Goal: Navigation & Orientation: Find specific page/section

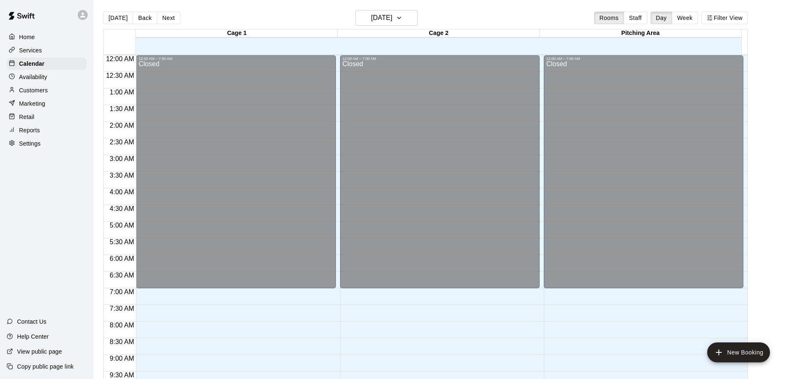
click at [25, 133] on p "Reports" at bounding box center [29, 130] width 21 height 8
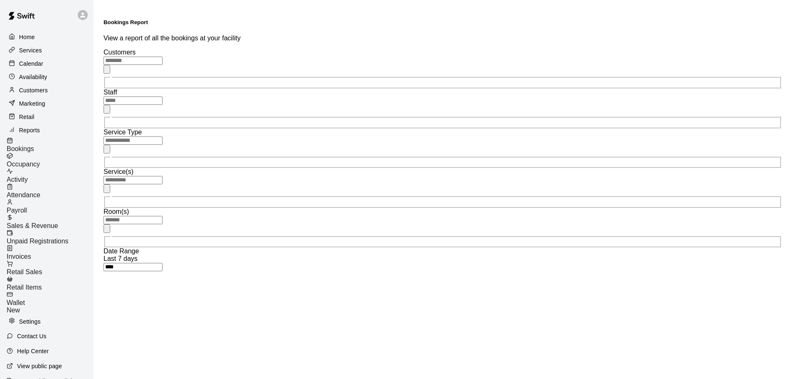
click at [41, 222] on span "Sales & Revenue" at bounding box center [33, 225] width 52 height 7
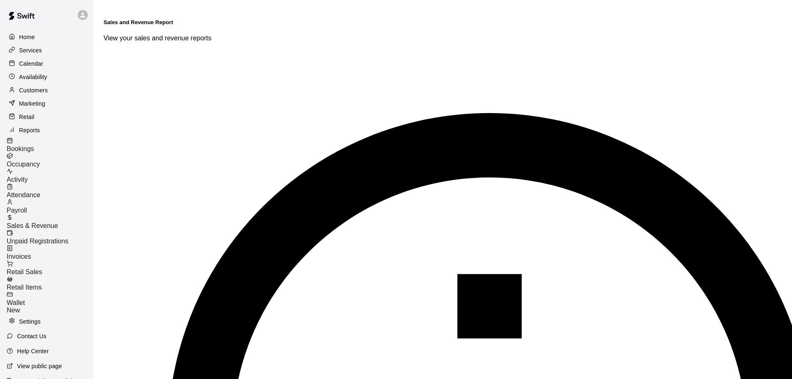
click at [31, 253] on span "Invoices" at bounding box center [19, 256] width 25 height 7
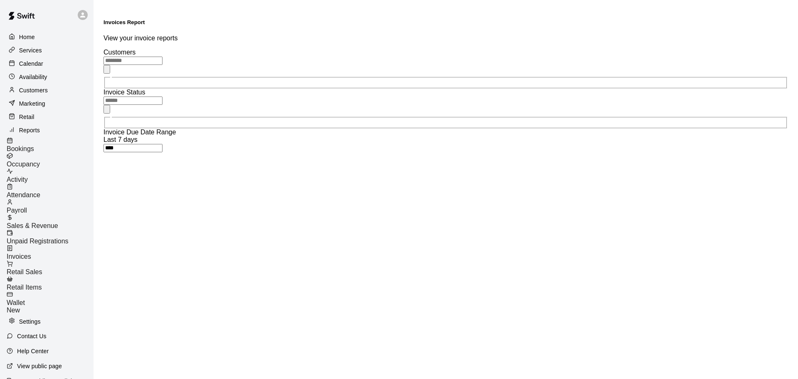
click at [42, 268] on span "Retail Sales" at bounding box center [24, 271] width 35 height 7
click at [30, 54] on p "Services" at bounding box center [30, 50] width 23 height 8
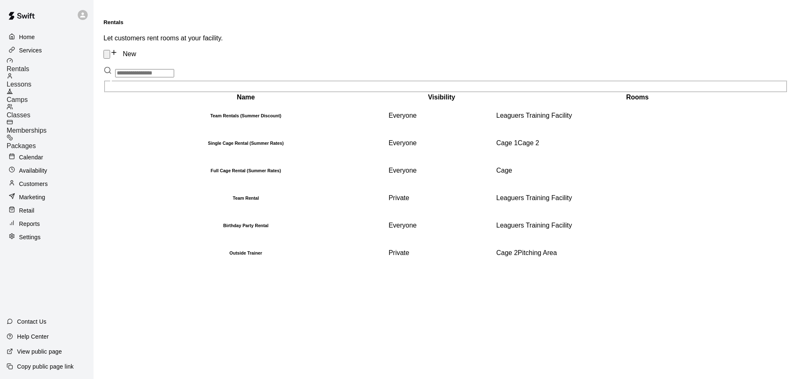
click at [46, 127] on span "Memberships" at bounding box center [27, 130] width 40 height 7
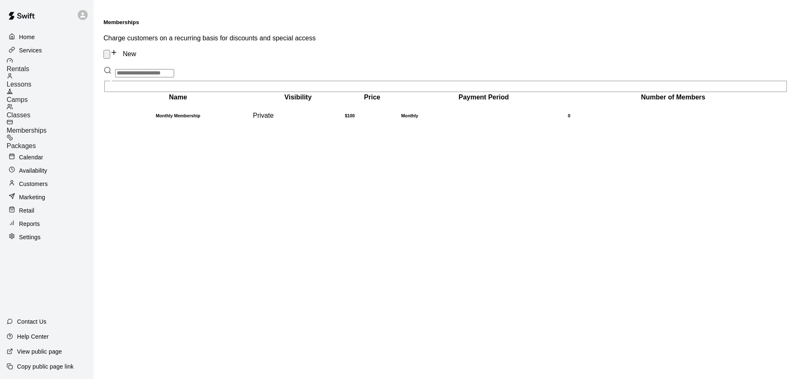
click at [31, 233] on p "Settings" at bounding box center [30, 237] width 22 height 8
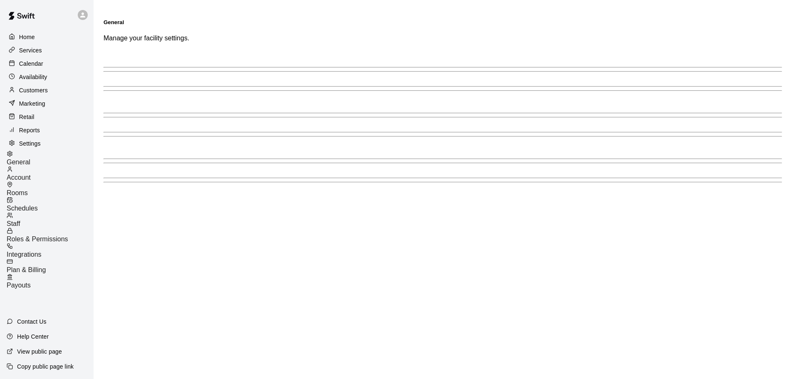
select select "**"
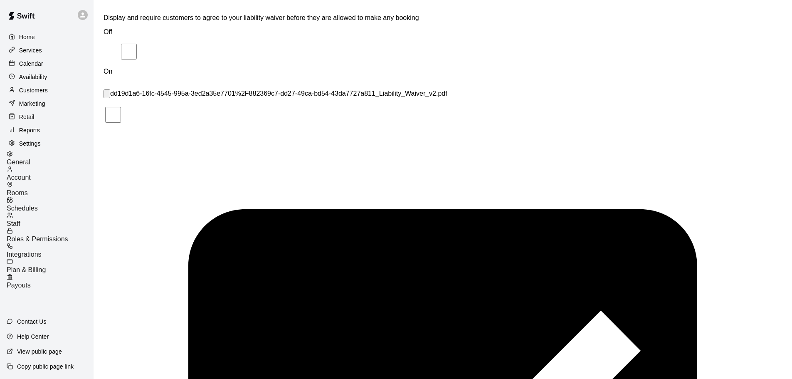
scroll to position [1752, 0]
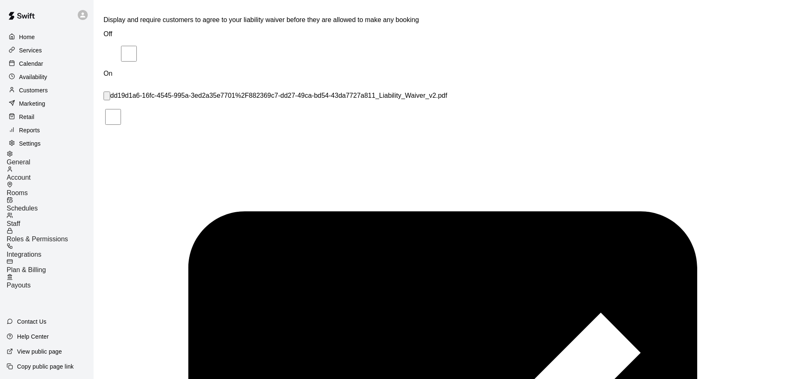
click at [42, 251] on span "Integrations" at bounding box center [24, 254] width 35 height 7
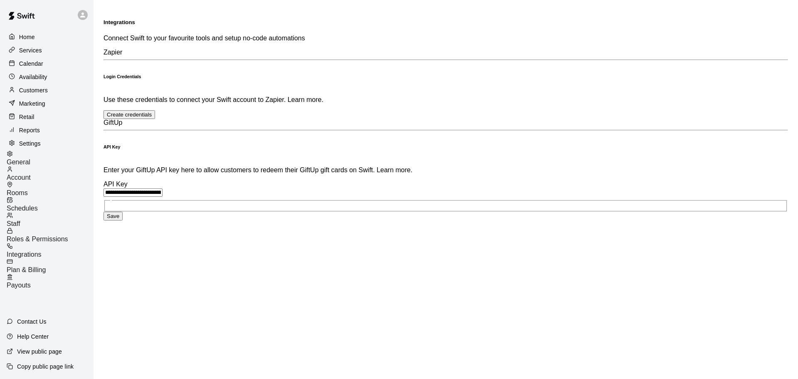
click at [51, 235] on span "Roles & Permissions" at bounding box center [38, 238] width 62 height 7
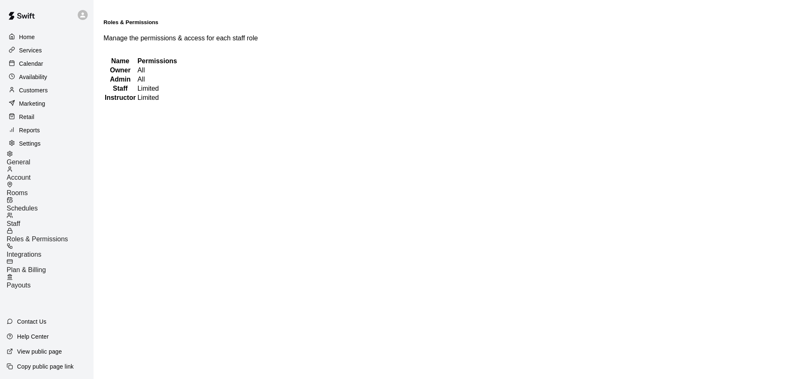
click at [42, 251] on span "Integrations" at bounding box center [24, 254] width 35 height 7
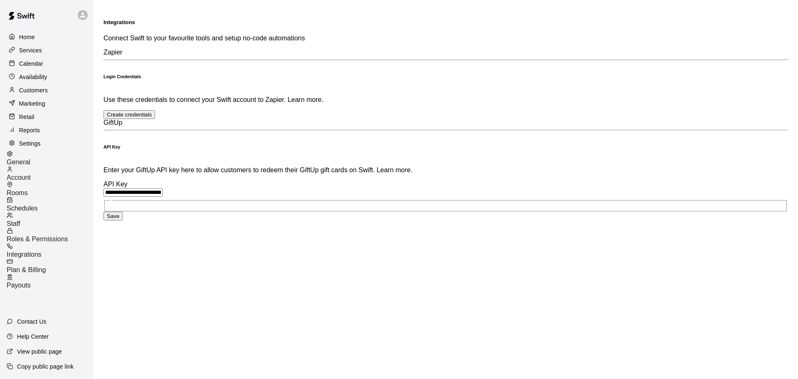
click at [41, 266] on span "Plan & Billing" at bounding box center [26, 269] width 39 height 7
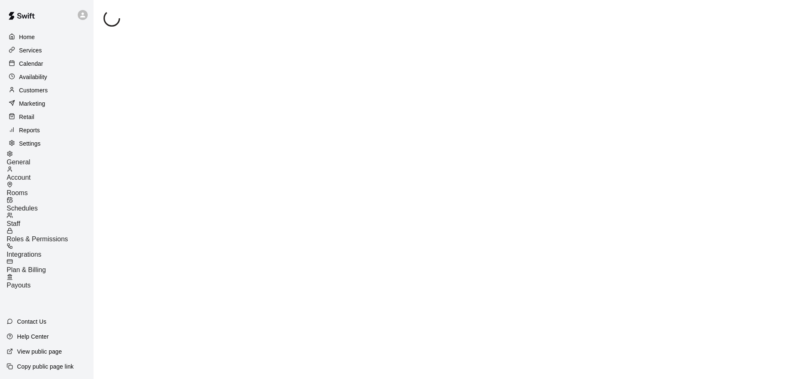
click at [42, 251] on span "Integrations" at bounding box center [24, 254] width 35 height 7
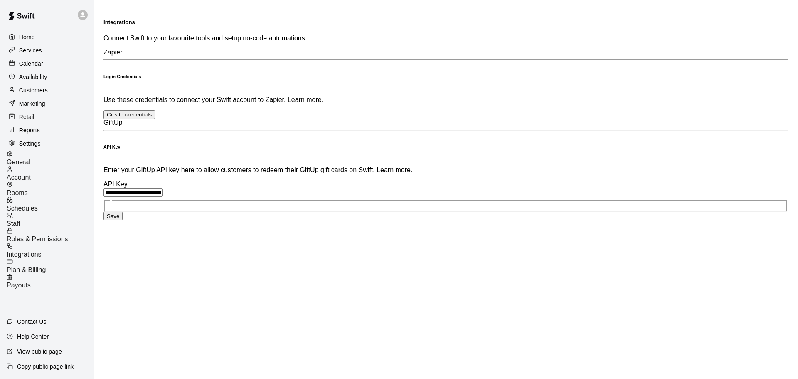
click at [46, 266] on span "Plan & Billing" at bounding box center [26, 269] width 39 height 7
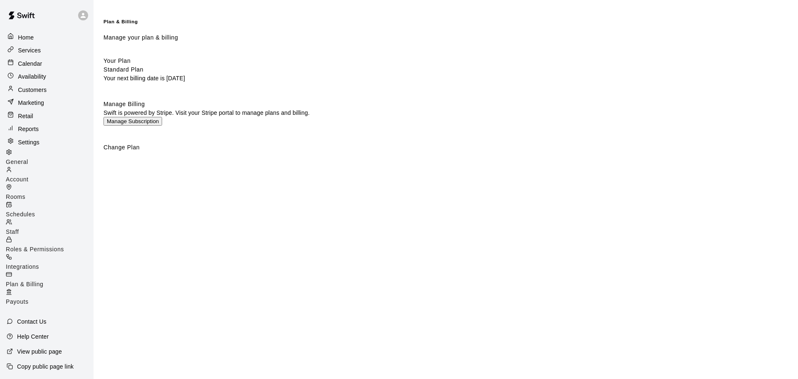
click at [29, 298] on span "Payouts" at bounding box center [17, 301] width 23 height 7
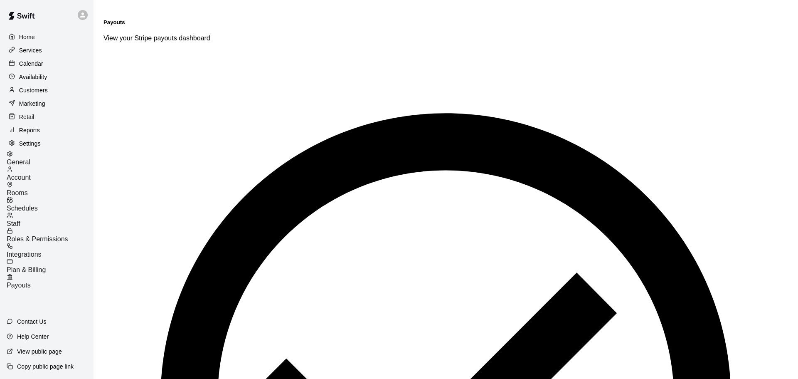
click at [23, 51] on p "Services" at bounding box center [30, 50] width 23 height 8
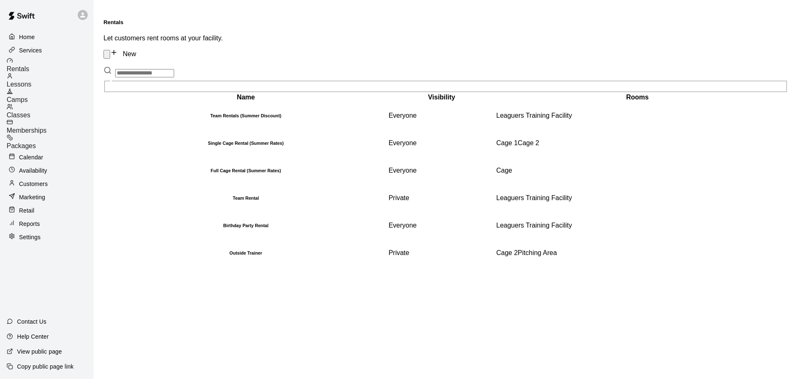
click at [32, 81] on span "Lessons" at bounding box center [19, 84] width 25 height 7
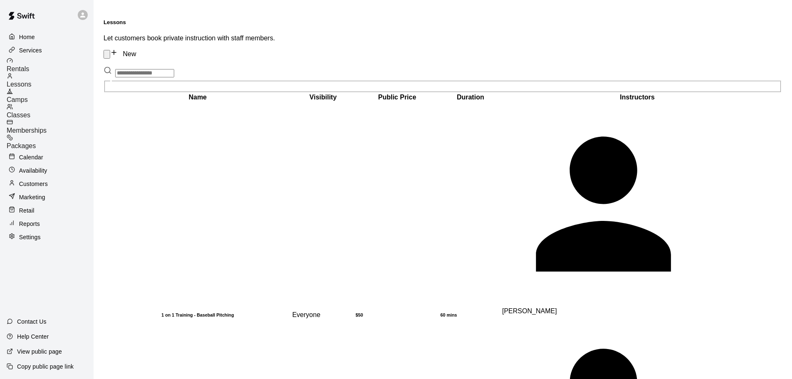
click at [28, 96] on span "Camps" at bounding box center [17, 99] width 21 height 7
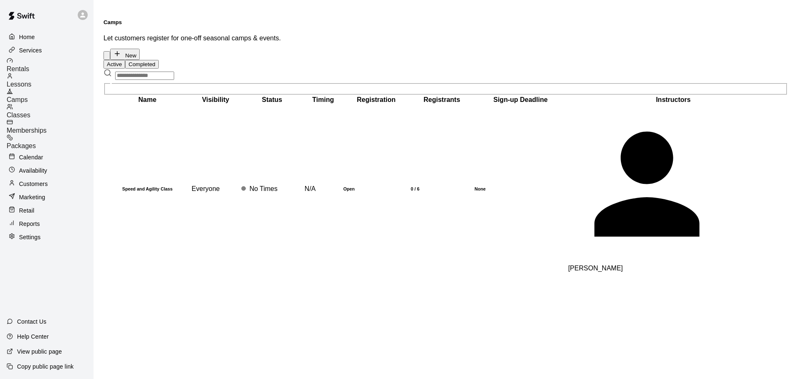
click at [30, 111] on span "Classes" at bounding box center [19, 114] width 24 height 7
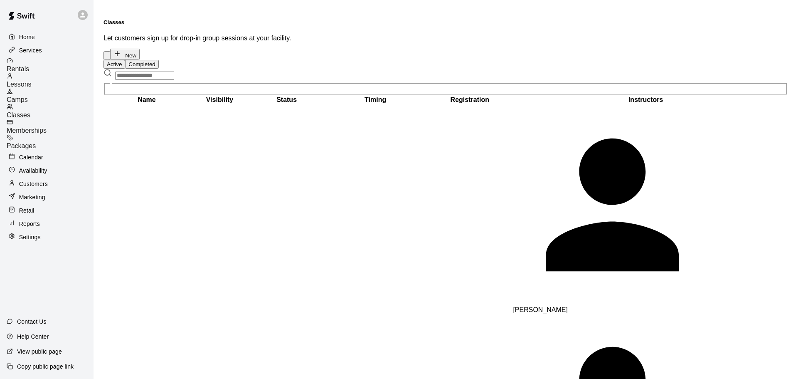
click at [44, 127] on span "Memberships" at bounding box center [27, 130] width 40 height 7
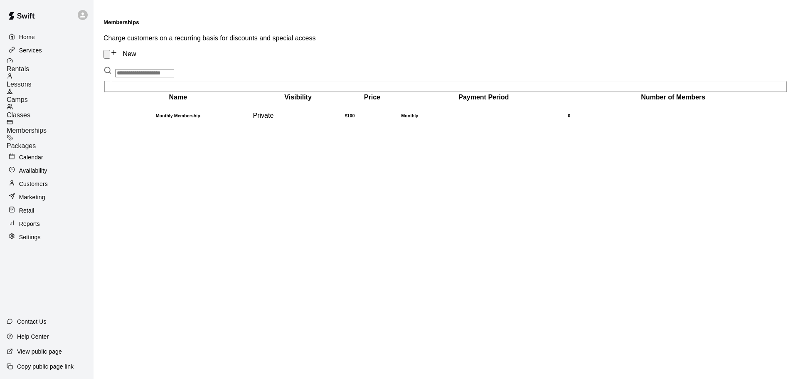
click at [36, 142] on span "Packages" at bounding box center [21, 145] width 29 height 7
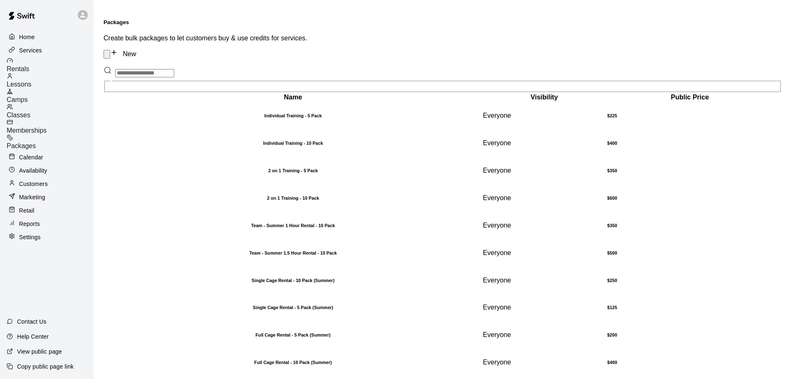
click at [41, 123] on div "Memberships" at bounding box center [50, 126] width 87 height 15
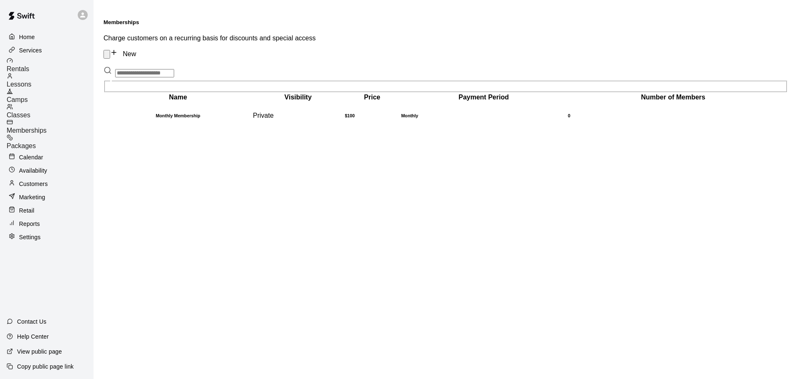
click at [43, 70] on div "Rentals" at bounding box center [50, 64] width 87 height 15
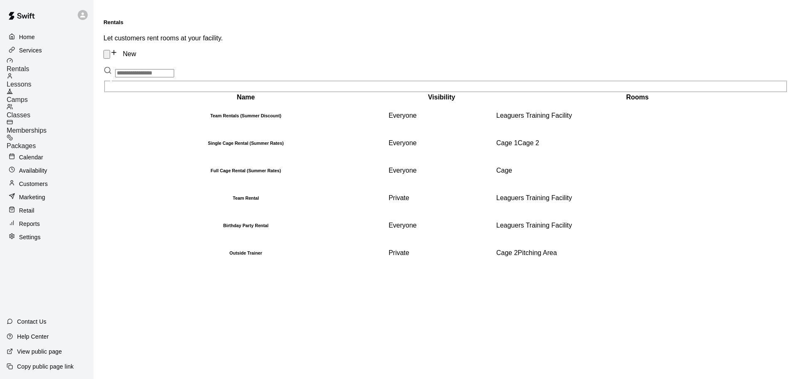
click at [30, 111] on span "Classes" at bounding box center [19, 114] width 24 height 7
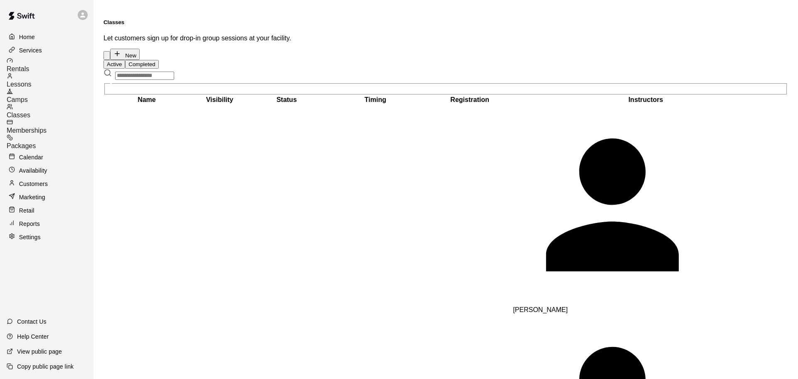
click at [44, 127] on span "Memberships" at bounding box center [27, 130] width 40 height 7
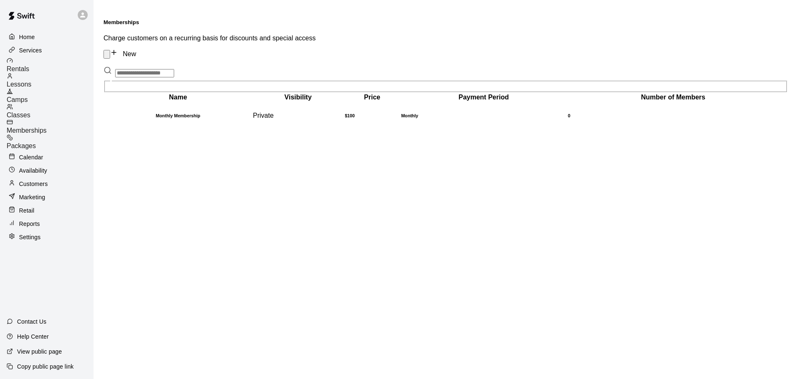
click at [36, 142] on span "Packages" at bounding box center [21, 145] width 29 height 7
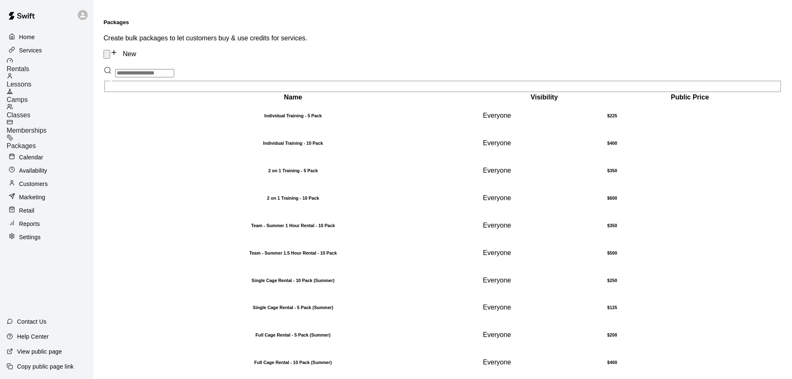
click at [32, 81] on span "Lessons" at bounding box center [19, 84] width 25 height 7
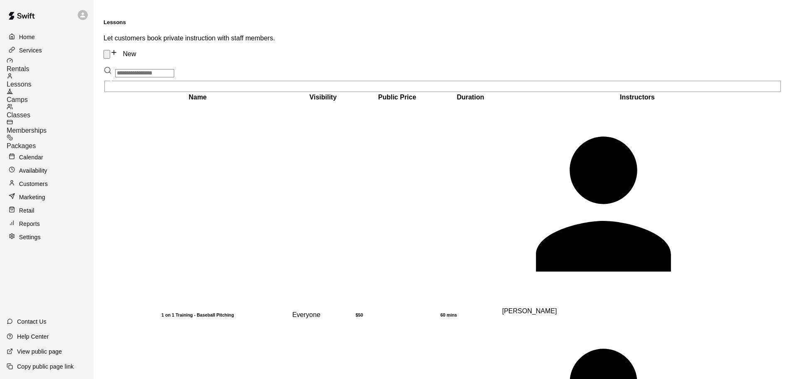
click at [35, 47] on p "Services" at bounding box center [30, 50] width 23 height 8
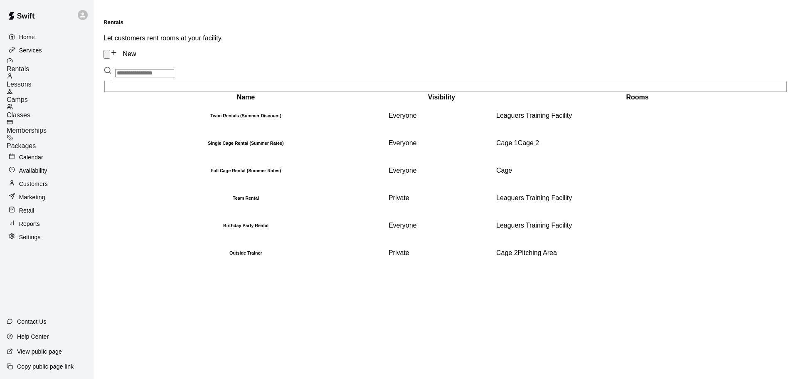
click at [31, 180] on p "Customers" at bounding box center [33, 184] width 29 height 8
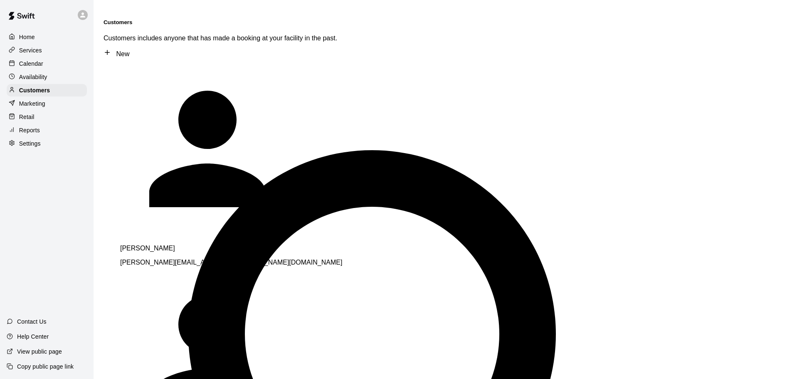
type input "*"
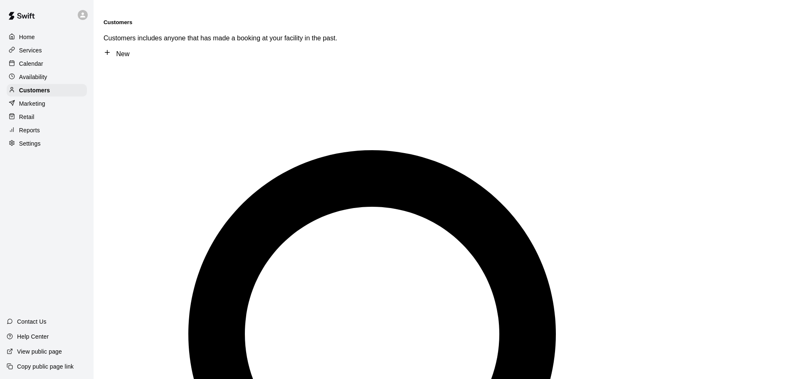
type input "******"
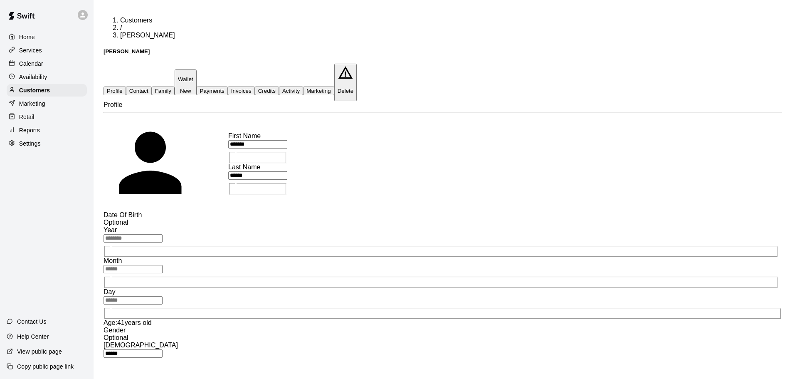
click at [175, 86] on button "Family" at bounding box center [163, 90] width 23 height 9
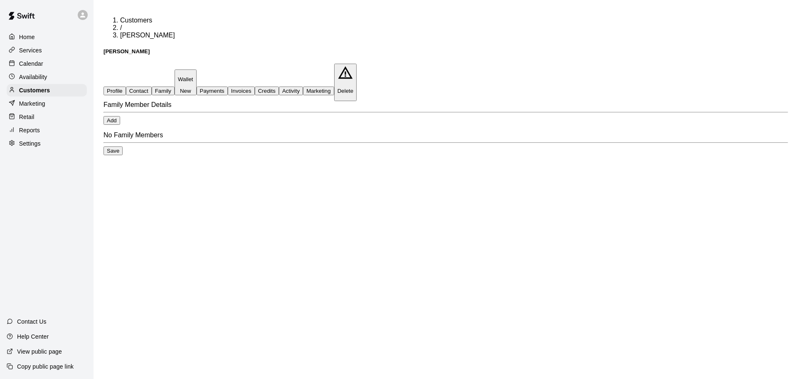
click at [152, 86] on button "Contact" at bounding box center [139, 90] width 26 height 9
select select "**"
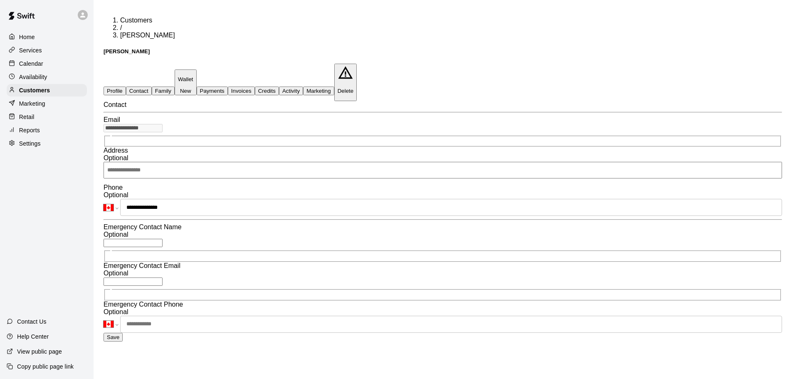
click at [228, 86] on button "Payments" at bounding box center [212, 90] width 31 height 9
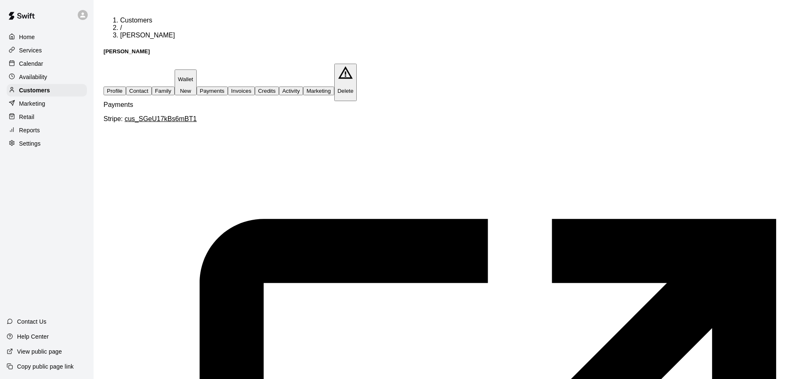
click at [255, 86] on button "Invoices" at bounding box center [241, 90] width 27 height 9
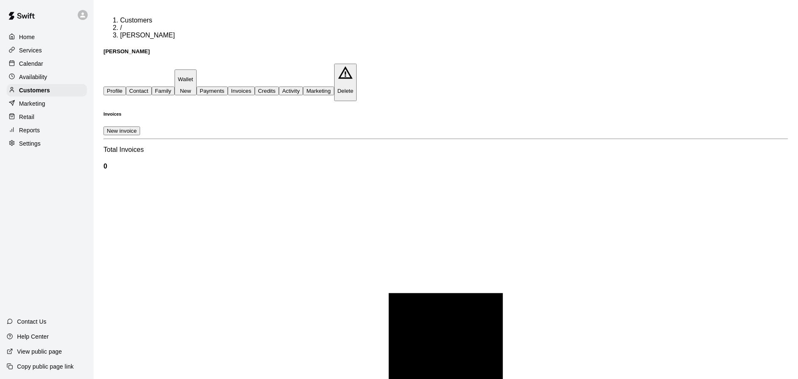
click at [228, 86] on button "Payments" at bounding box center [212, 90] width 31 height 9
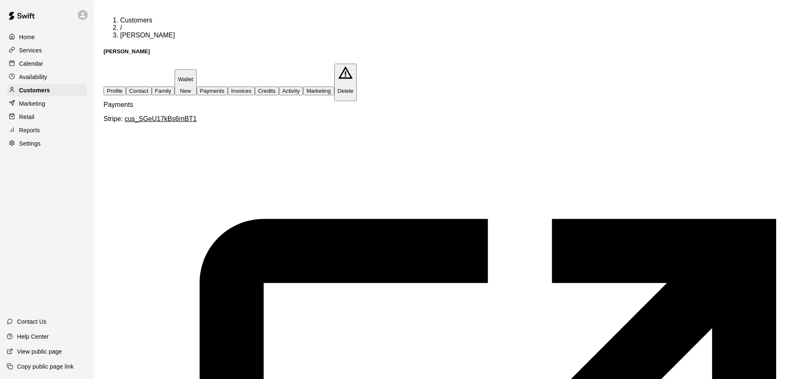
click at [255, 86] on button "Invoices" at bounding box center [241, 90] width 27 height 9
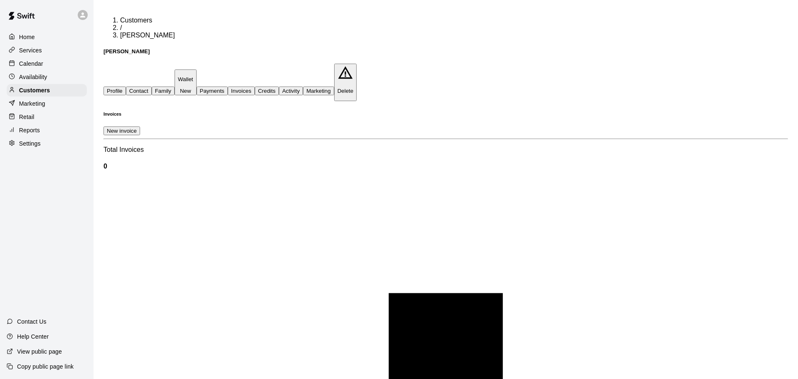
click at [228, 86] on button "Payments" at bounding box center [212, 90] width 31 height 9
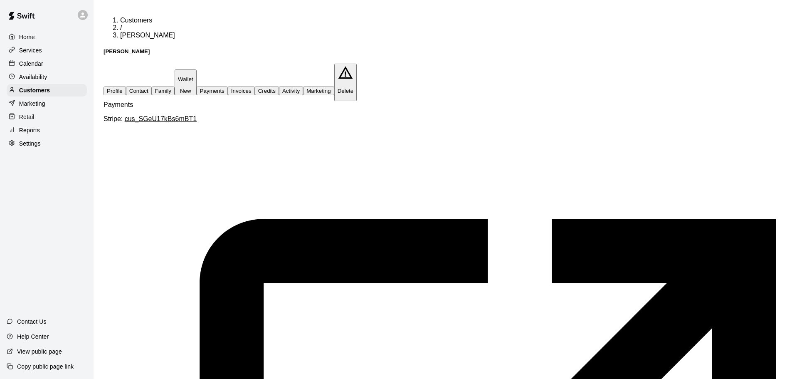
click at [152, 86] on button "Contact" at bounding box center [139, 90] width 26 height 9
select select "**"
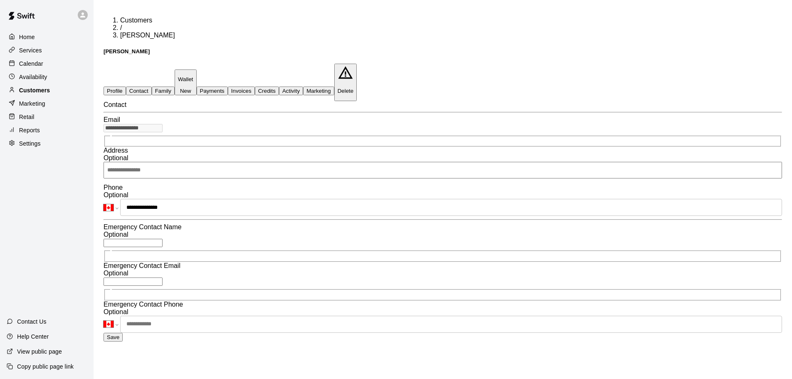
click at [32, 93] on p "Customers" at bounding box center [34, 90] width 31 height 8
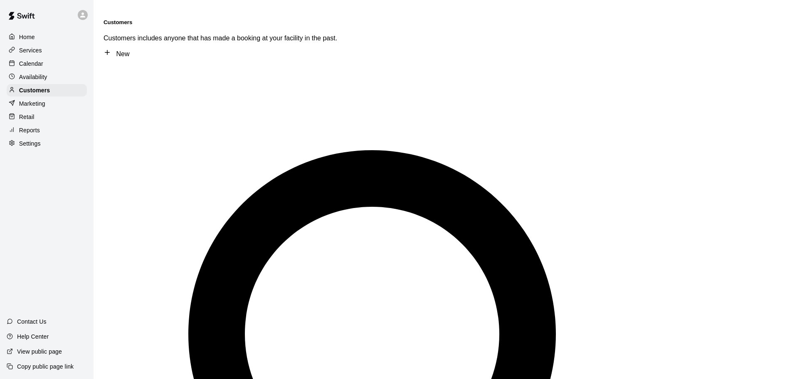
type input "****"
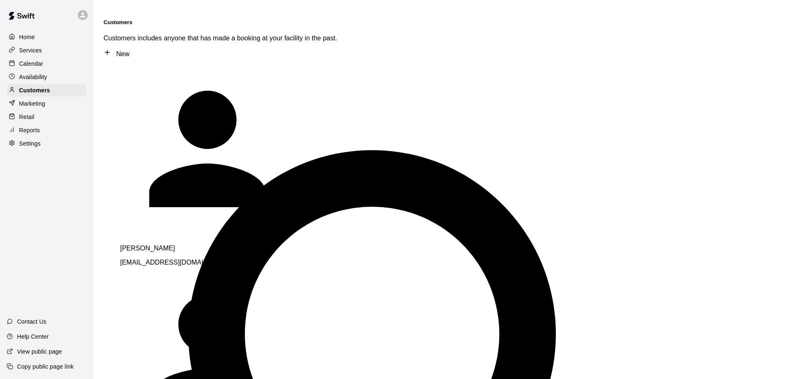
click at [166, 259] on span "[EMAIL_ADDRESS][DOMAIN_NAME]" at bounding box center [176, 262] width 113 height 7
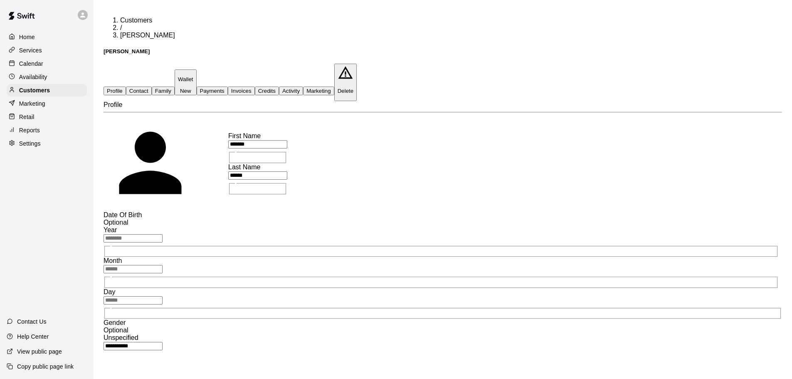
click at [152, 86] on button "Contact" at bounding box center [139, 90] width 26 height 9
select select "**"
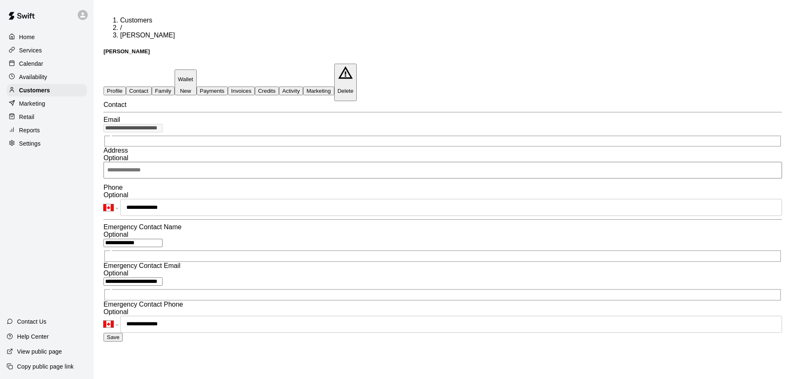
click at [84, 131] on div "**********" at bounding box center [396, 172] width 792 height 345
click at [29, 37] on p "Home" at bounding box center [27, 37] width 16 height 8
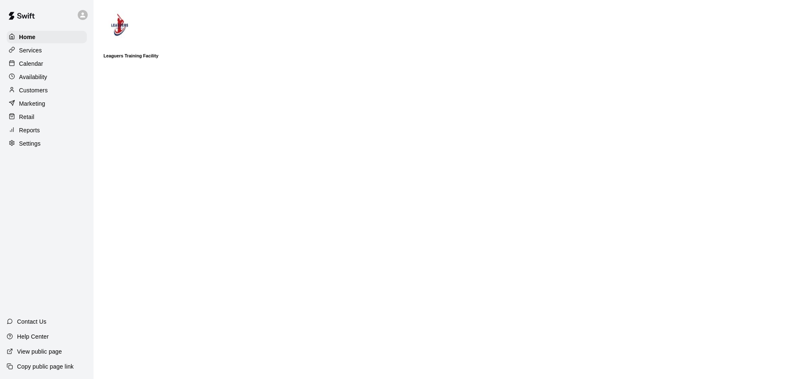
click at [30, 65] on p "Calendar" at bounding box center [31, 63] width 24 height 8
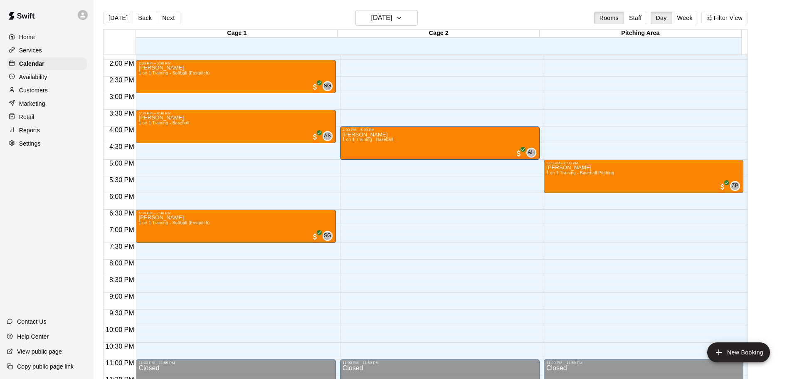
scroll to position [466, 0]
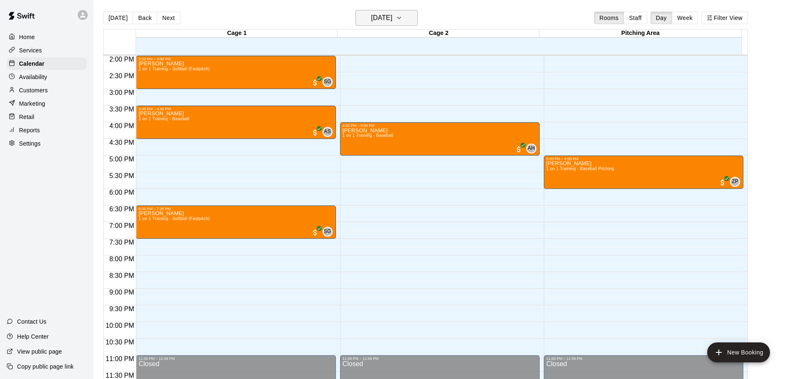
click at [391, 21] on h6 "[DATE]" at bounding box center [381, 18] width 21 height 12
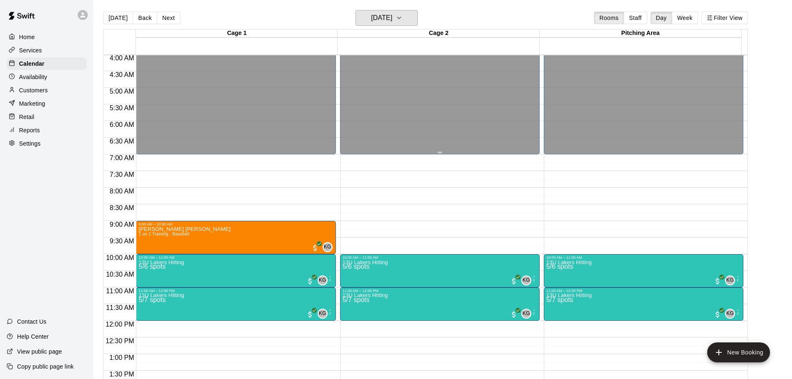
scroll to position [133, 0]
